Goal: Obtain resource: Download file/media

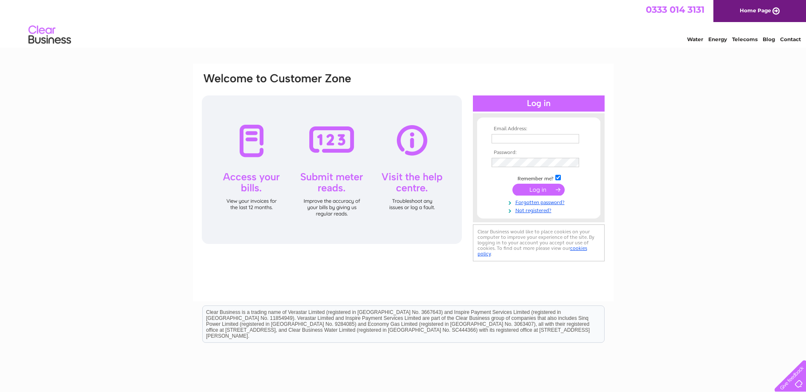
type input "nicola.bell@mathersltd.co.uk"
drag, startPoint x: 534, startPoint y: 192, endPoint x: 528, endPoint y: 191, distance: 6.4
click at [533, 192] on input "submit" at bounding box center [538, 190] width 52 height 12
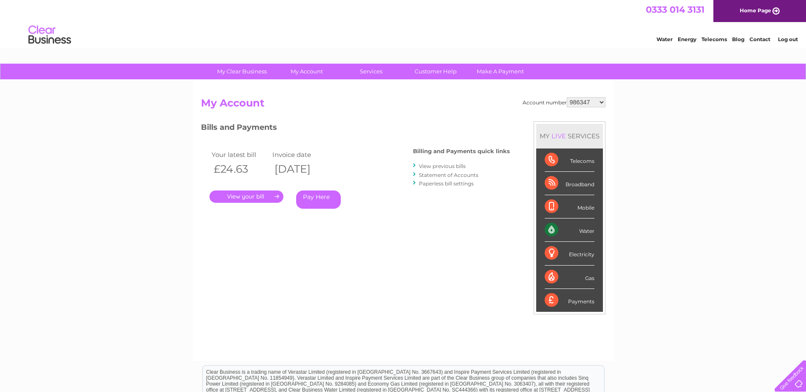
click at [261, 194] on link "." at bounding box center [246, 197] width 74 height 12
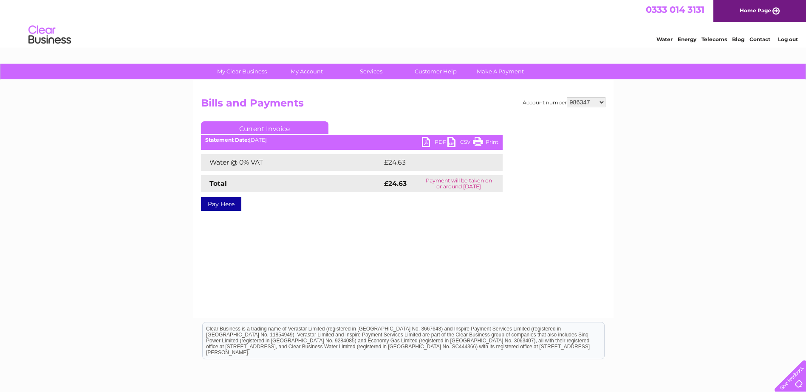
click at [436, 142] on link "PDF" at bounding box center [434, 143] width 25 height 12
click at [602, 102] on select "986347 1058491 1098811 1135528 30303562 30303565" at bounding box center [586, 102] width 39 height 10
select select "1058491"
click at [567, 97] on select "986347 1058491 1098811 1135528 30303562 30303565" at bounding box center [586, 102] width 39 height 10
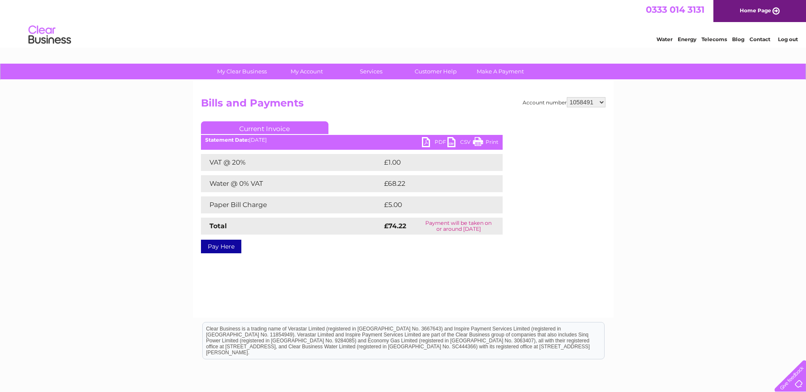
click at [440, 141] on link "PDF" at bounding box center [434, 143] width 25 height 12
click at [601, 103] on select "986347 1058491 1098811 1135528 30303562 30303565" at bounding box center [586, 102] width 39 height 10
select select "1098811"
click at [567, 97] on select "986347 1058491 1098811 1135528 30303562 30303565" at bounding box center [586, 102] width 39 height 10
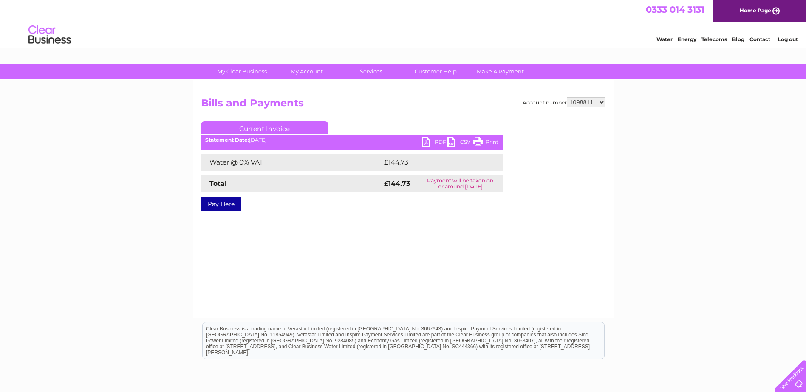
click at [440, 142] on link "PDF" at bounding box center [434, 143] width 25 height 12
click at [603, 102] on select "986347 1058491 1098811 1135528 30303562 30303565" at bounding box center [586, 102] width 39 height 10
select select "1135528"
click at [567, 97] on select "986347 1058491 1098811 1135528 30303562 30303565" at bounding box center [586, 102] width 39 height 10
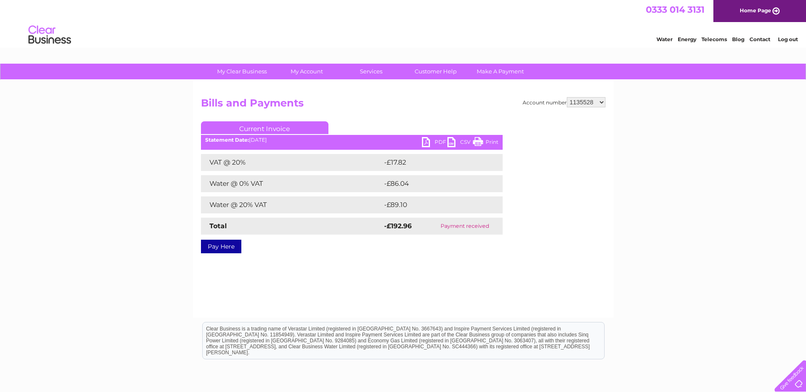
click at [601, 103] on select "986347 1058491 1098811 1135528 30303562 30303565" at bounding box center [586, 102] width 39 height 10
select select "30303562"
click at [567, 97] on select "986347 1058491 1098811 1135528 30303562 30303565" at bounding box center [586, 102] width 39 height 10
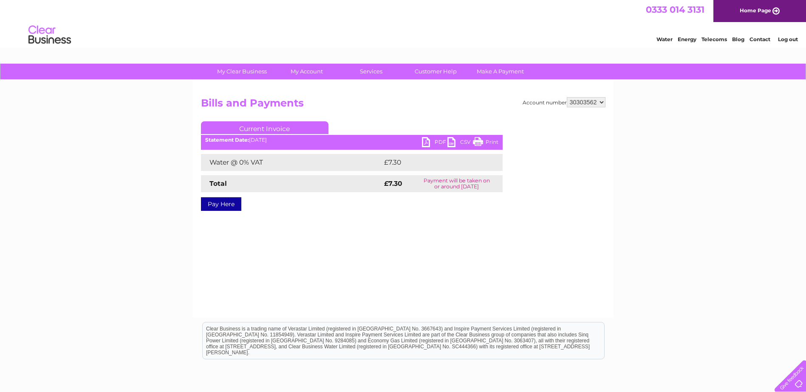
click at [435, 138] on link "PDF" at bounding box center [434, 143] width 25 height 12
click at [601, 102] on select "986347 1058491 1098811 1135528 30303562 30303565" at bounding box center [586, 102] width 39 height 10
select select "30303565"
click at [567, 97] on select "986347 1058491 1098811 1135528 30303562 30303565" at bounding box center [586, 102] width 39 height 10
click at [437, 139] on link "PDF" at bounding box center [434, 143] width 25 height 12
